Goal: Use online tool/utility: Use online tool/utility

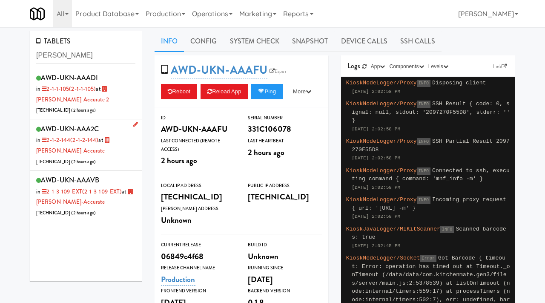
click at [111, 157] on div "AWD-UKN-AAA2C in 2-1-2-144 (2-1-2-144) at Bothwell-Accurate 206.0.69.39 ( 2 hou…" at bounding box center [85, 145] width 99 height 44
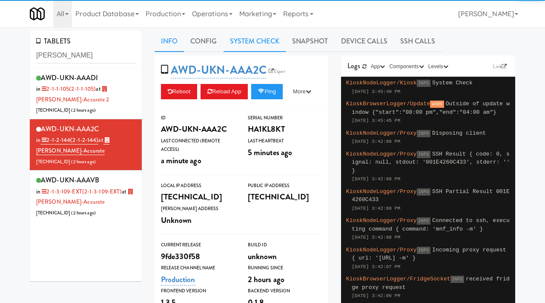
click at [257, 34] on link "System Check" at bounding box center [254, 41] width 62 height 21
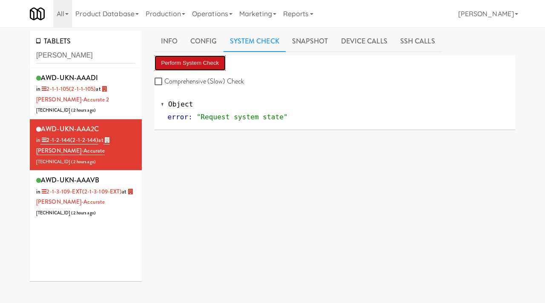
click at [195, 60] on button "Perform System Check" at bounding box center [191, 62] width 72 height 15
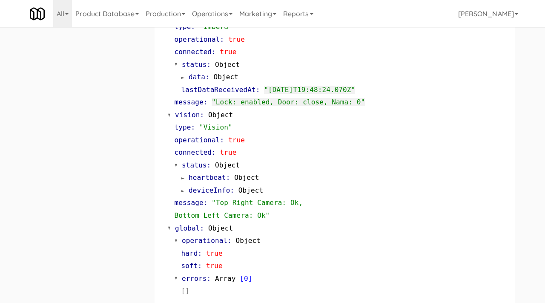
scroll to position [487, 0]
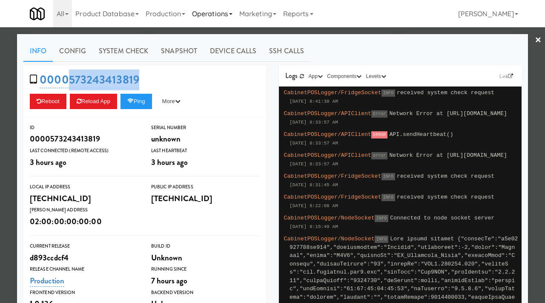
scroll to position [25, 0]
